Goal: Navigation & Orientation: Understand site structure

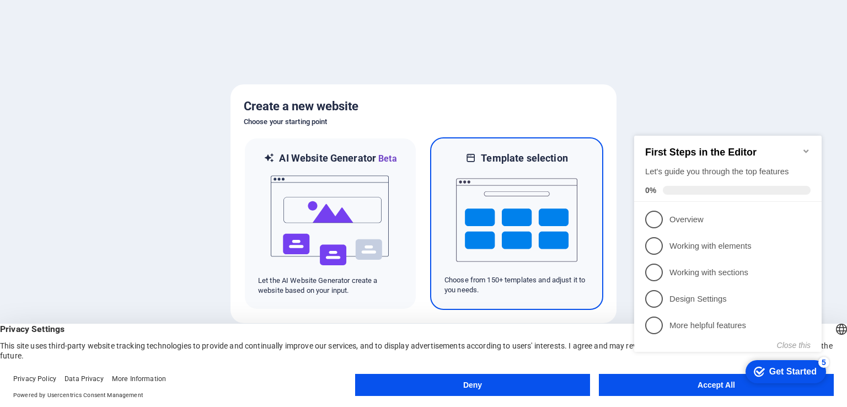
click at [518, 210] on img at bounding box center [516, 220] width 121 height 110
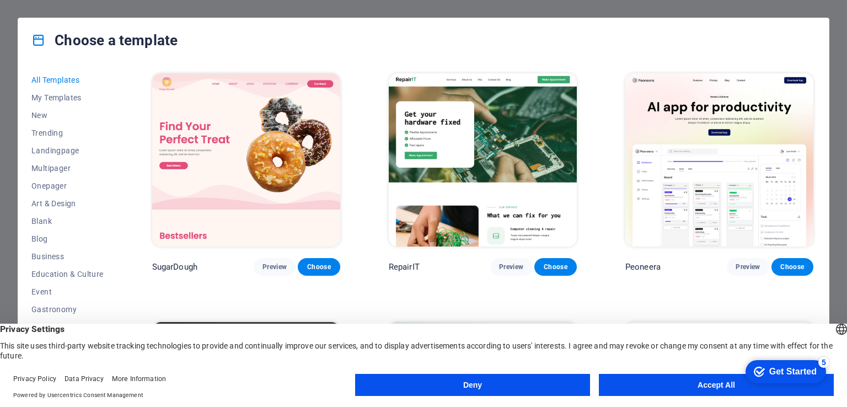
click at [679, 377] on button "Accept All" at bounding box center [716, 385] width 235 height 22
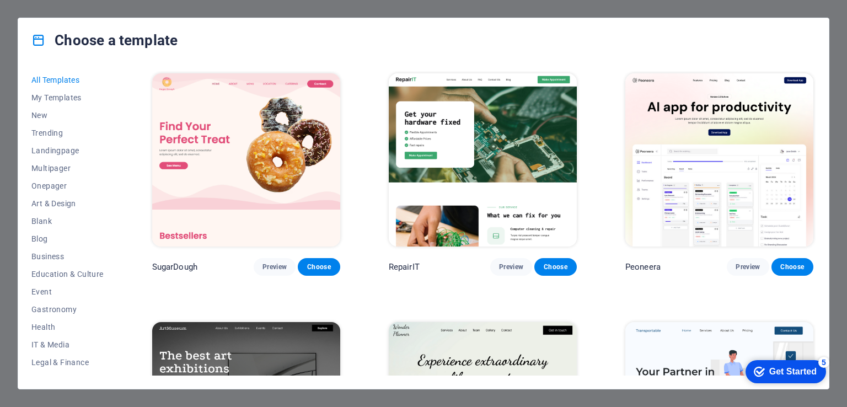
click at [215, 116] on img at bounding box center [246, 159] width 188 height 173
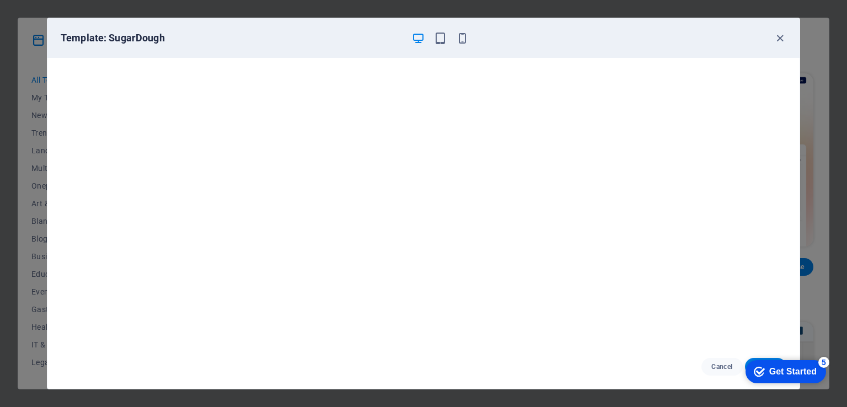
click at [761, 370] on icon "checkmark" at bounding box center [759, 371] width 11 height 11
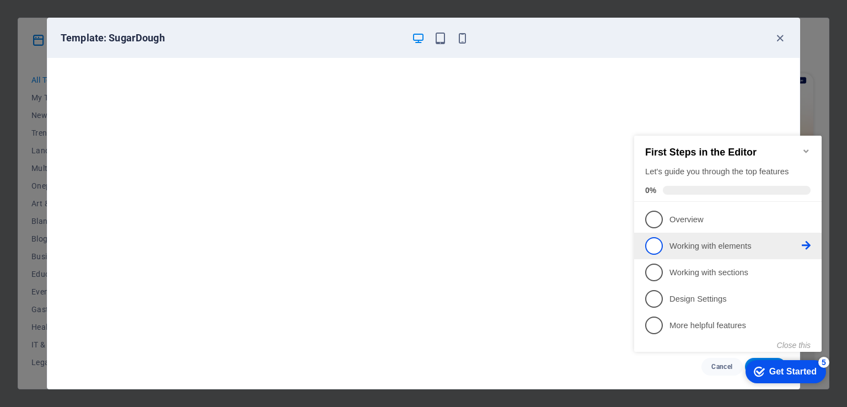
click at [654, 246] on span "2" at bounding box center [654, 246] width 18 height 18
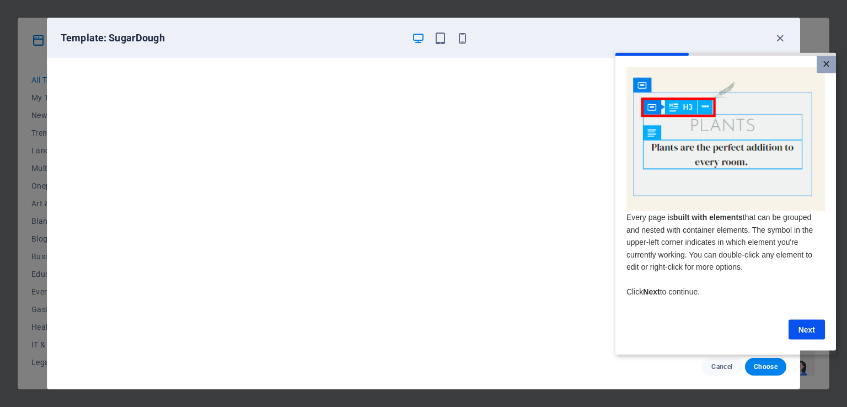
click at [825, 60] on link "×" at bounding box center [825, 64] width 19 height 17
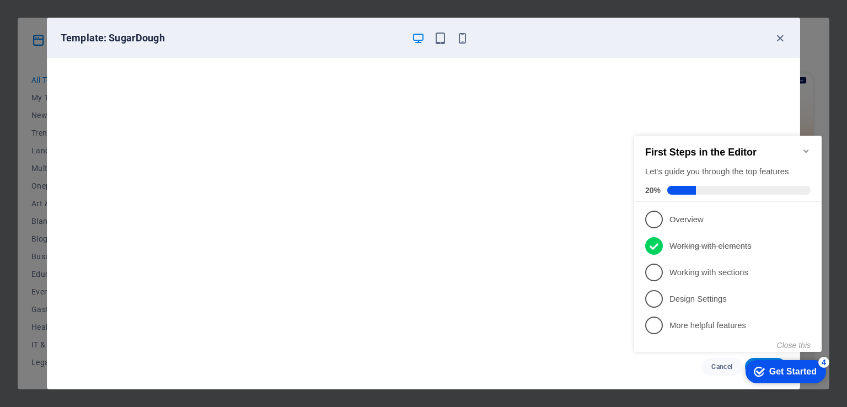
click div "checkmark Get Started 4 First Steps in the Editor Let's guide you through the t…"
click at [774, 32] on icon "button" at bounding box center [779, 38] width 13 height 13
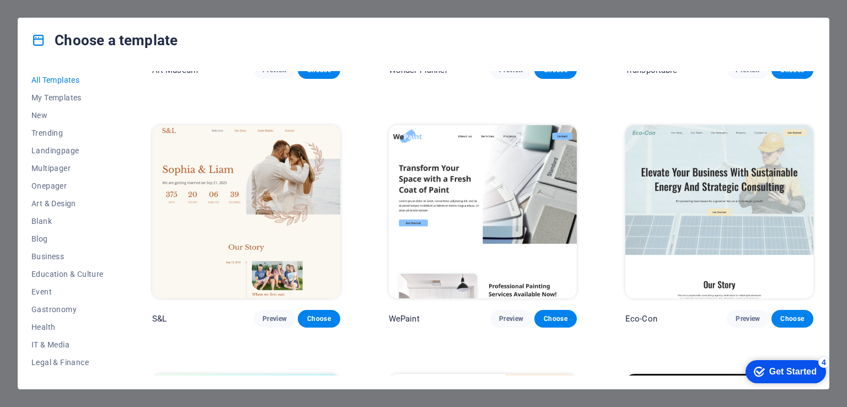
scroll to position [551, 0]
